Goal: Task Accomplishment & Management: Manage account settings

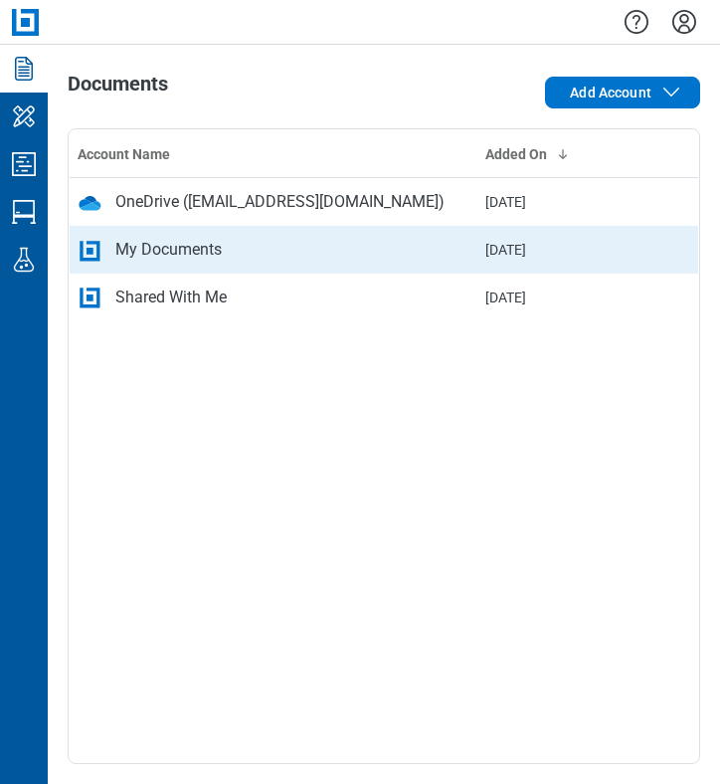
click at [199, 246] on div "My Documents" at bounding box center [168, 250] width 106 height 24
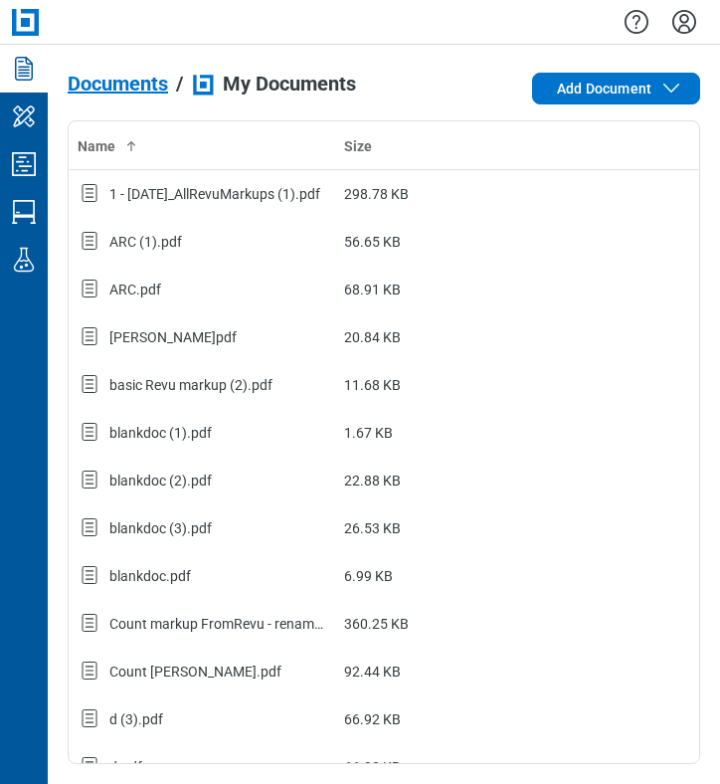
click at [482, 27] on div at bounding box center [384, 22] width 672 height 44
click at [684, 21] on icon "Settings" at bounding box center [684, 22] width 32 height 32
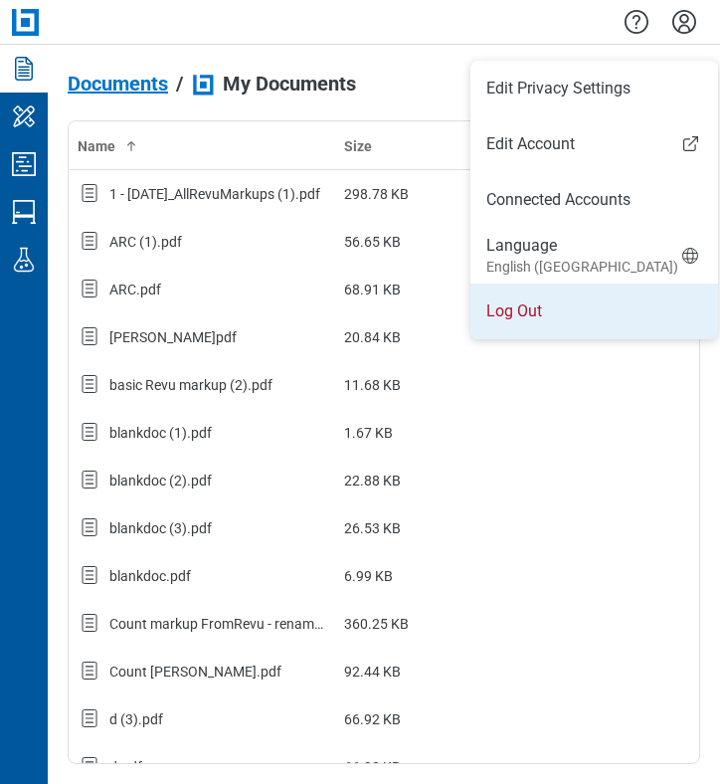
click at [533, 311] on li "Log Out" at bounding box center [594, 311] width 248 height 56
